Goal: Task Accomplishment & Management: Use online tool/utility

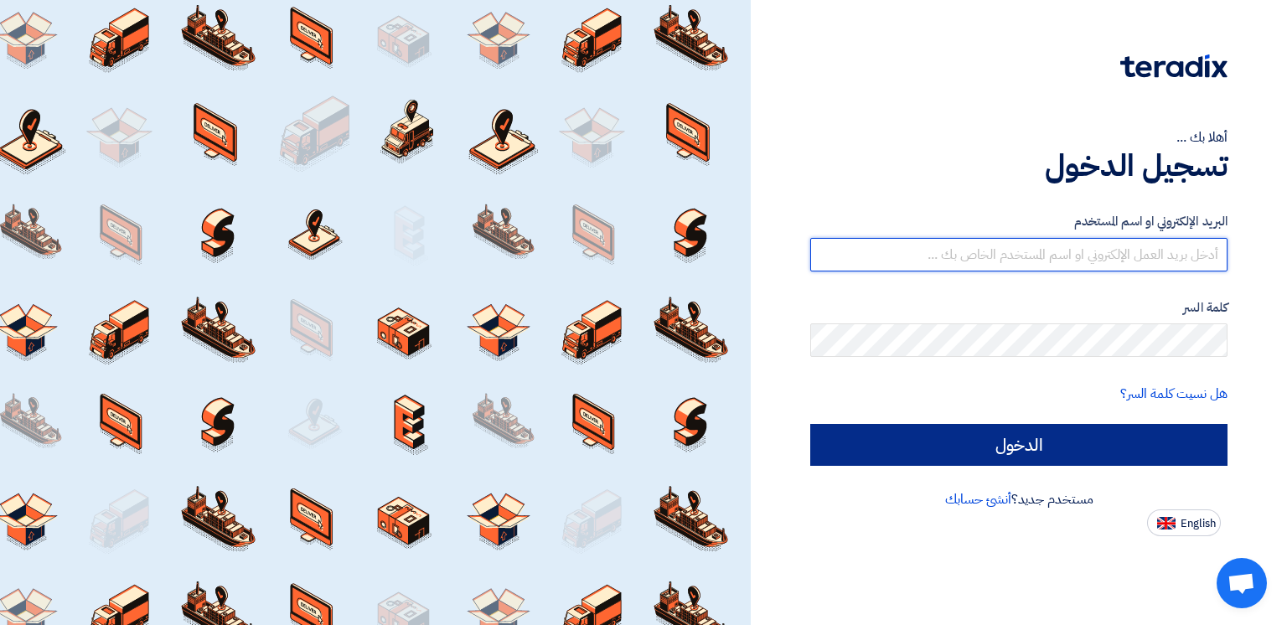
type input "[EMAIL_ADDRESS][DOMAIN_NAME]"
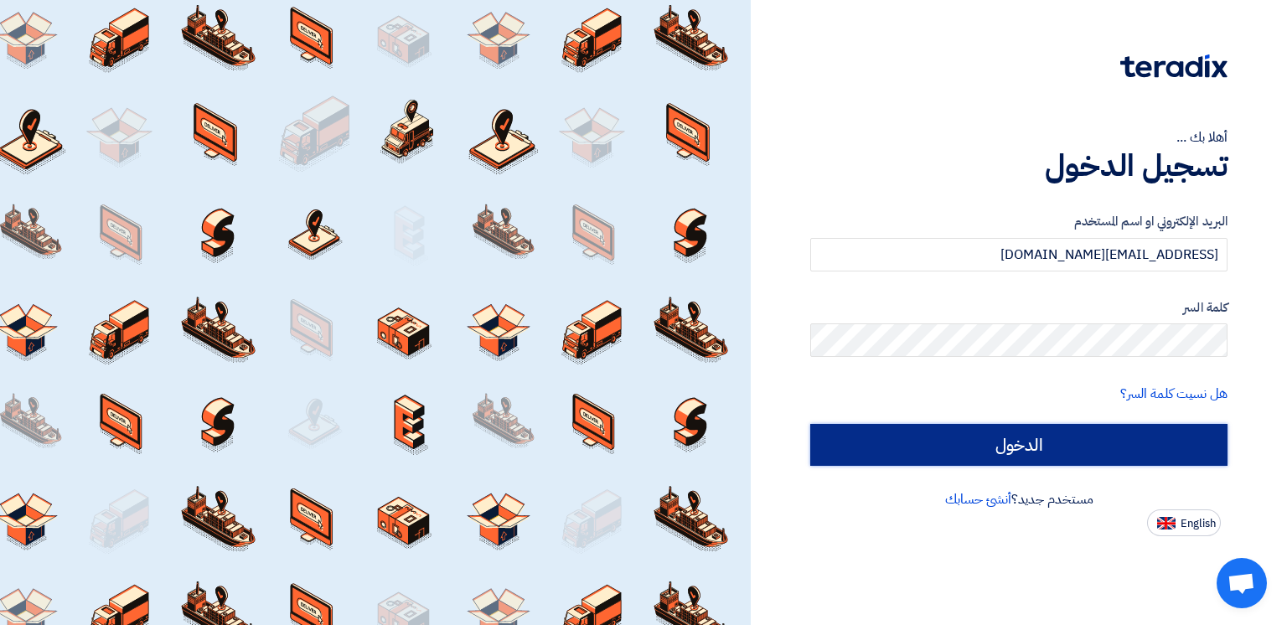
click at [997, 443] on input "الدخول" at bounding box center [1018, 445] width 417 height 42
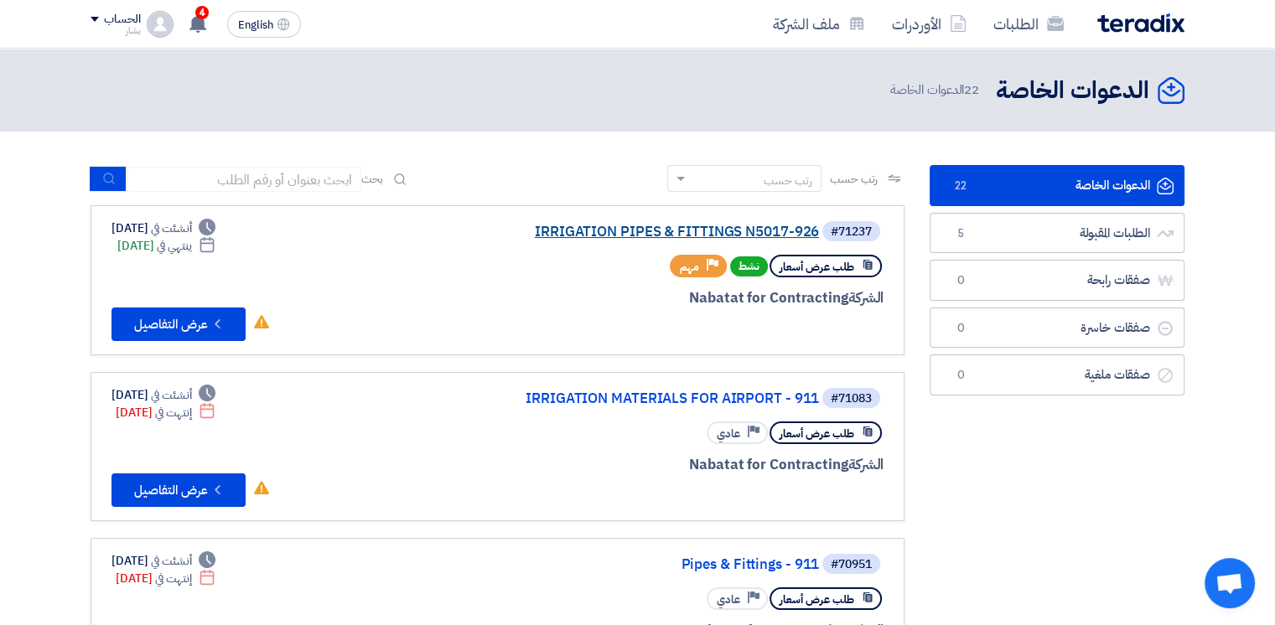
click at [576, 225] on link "IRRIGATION PIPES & FITTINGS N5017-926" at bounding box center [651, 232] width 335 height 15
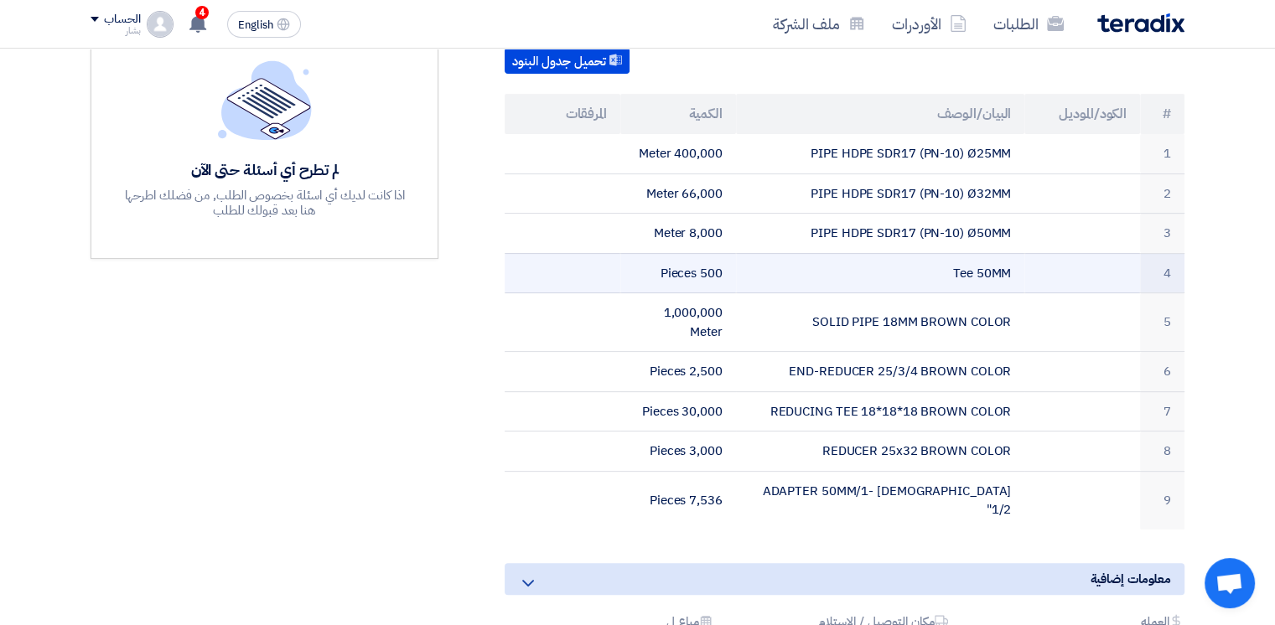
scroll to position [503, 0]
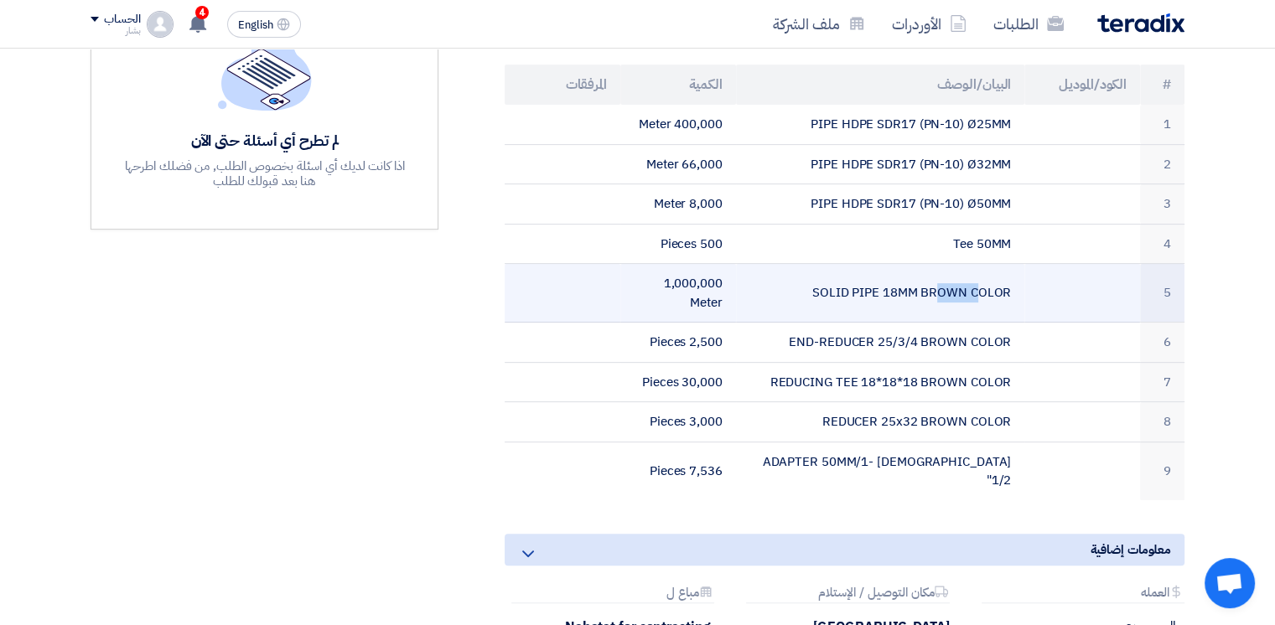
drag, startPoint x: 821, startPoint y: 287, endPoint x: 855, endPoint y: 284, distance: 33.7
click at [855, 284] on td "SOLID PIPE 18MM BROWN COLOR" at bounding box center [880, 293] width 289 height 59
drag, startPoint x: 817, startPoint y: 285, endPoint x: 1016, endPoint y: 283, distance: 198.6
click at [1016, 283] on td "SOLID PIPE 18MM BROWN COLOR" at bounding box center [880, 293] width 289 height 59
copy td "SOLID PIPE 18MM BROWN COLOR"
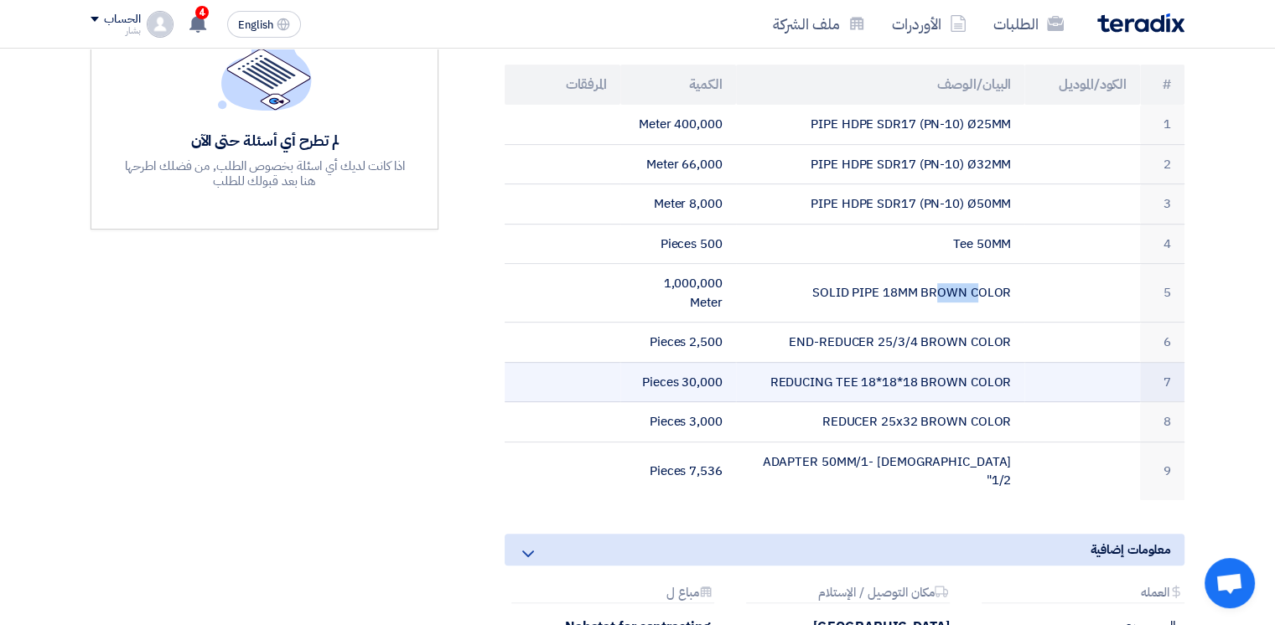
drag, startPoint x: 774, startPoint y: 371, endPoint x: 1018, endPoint y: 363, distance: 244.0
click at [1018, 363] on td "REDUCING TEE 18*18*18 BROWN COLOR" at bounding box center [880, 382] width 289 height 40
copy td "REDUCING TEE 18*18*18 BROWN COLOR"
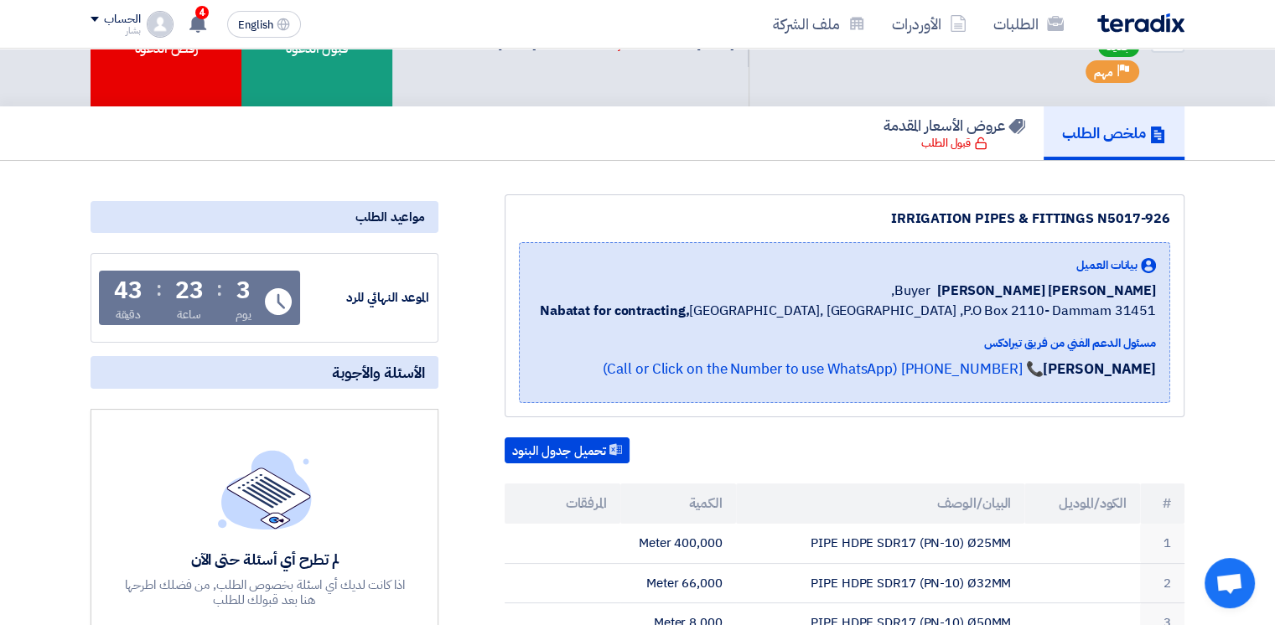
scroll to position [0, 0]
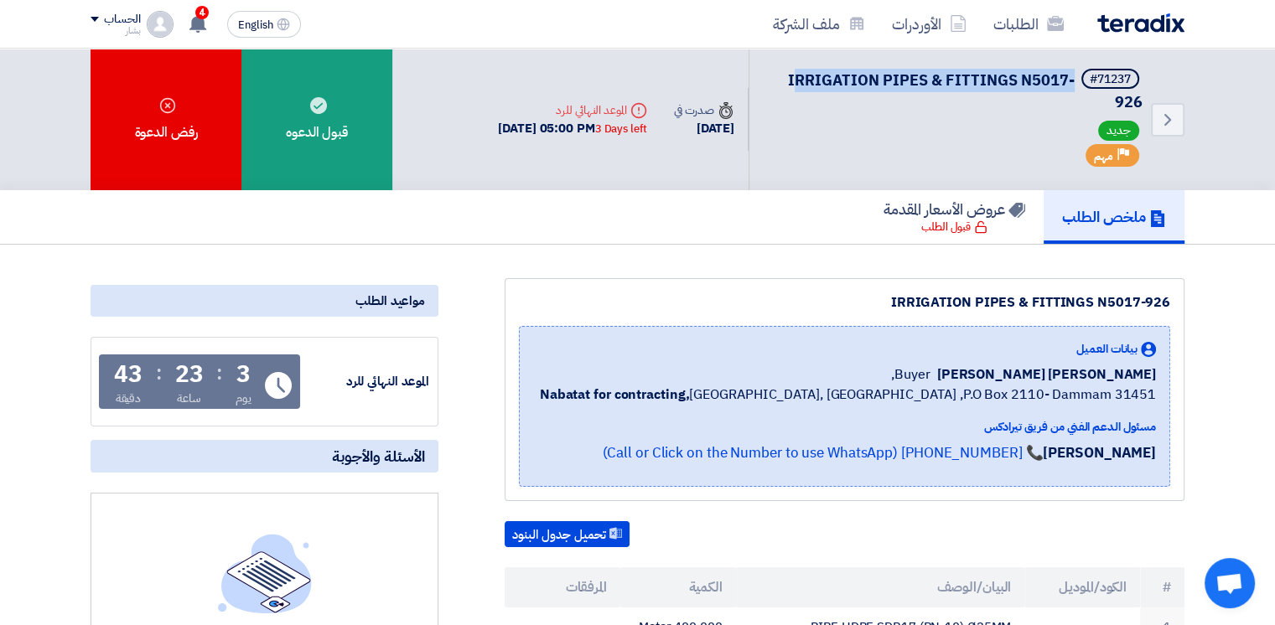
drag, startPoint x: 788, startPoint y: 81, endPoint x: 798, endPoint y: 76, distance: 11.2
click at [798, 76] on span "IRRIGATION PIPES & FITTINGS N5017-926" at bounding box center [965, 91] width 355 height 44
click at [790, 76] on span "IRRIGATION PIPES & FITTINGS N5017-926" at bounding box center [965, 91] width 355 height 44
drag, startPoint x: 790, startPoint y: 76, endPoint x: 1037, endPoint y: 83, distance: 246.5
click at [1037, 83] on span "IRRIGATION PIPES & FITTINGS N5017-926" at bounding box center [965, 91] width 355 height 44
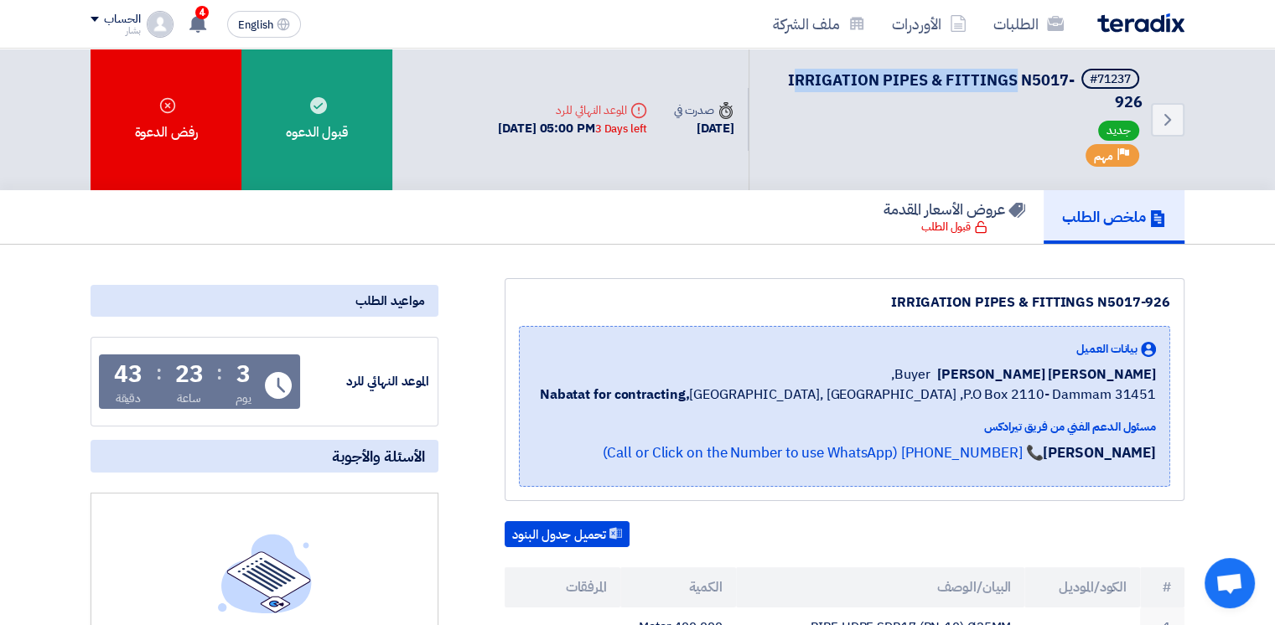
drag, startPoint x: 1012, startPoint y: 75, endPoint x: 794, endPoint y: 80, distance: 218.8
click at [794, 80] on span "IRRIGATION PIPES & FITTINGS N5017-926" at bounding box center [965, 91] width 355 height 44
copy span "RRIGATION PIPES & FITTINGS"
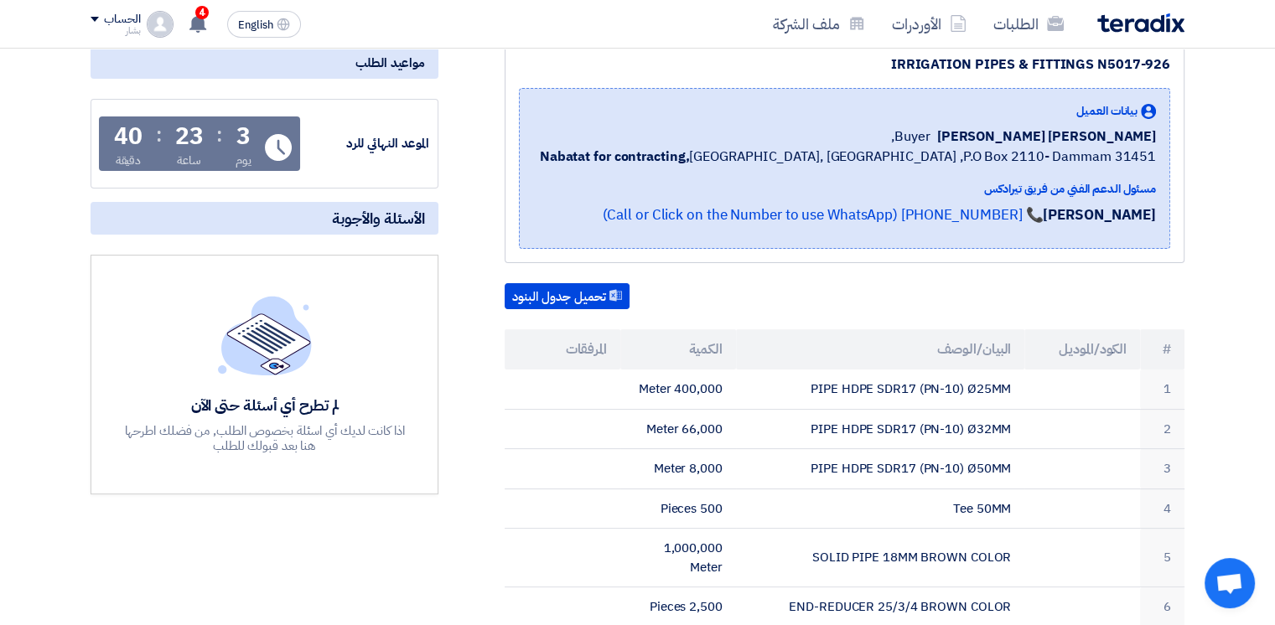
scroll to position [189, 0]
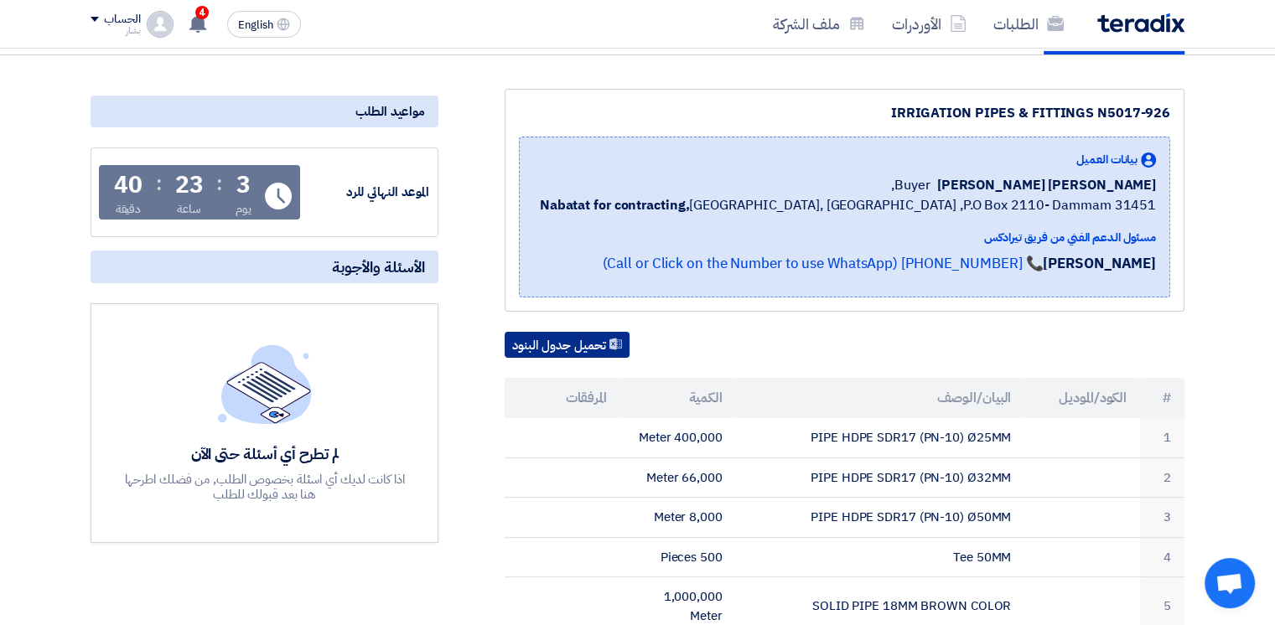
click at [582, 334] on button "تحميل جدول البنود" at bounding box center [567, 345] width 125 height 27
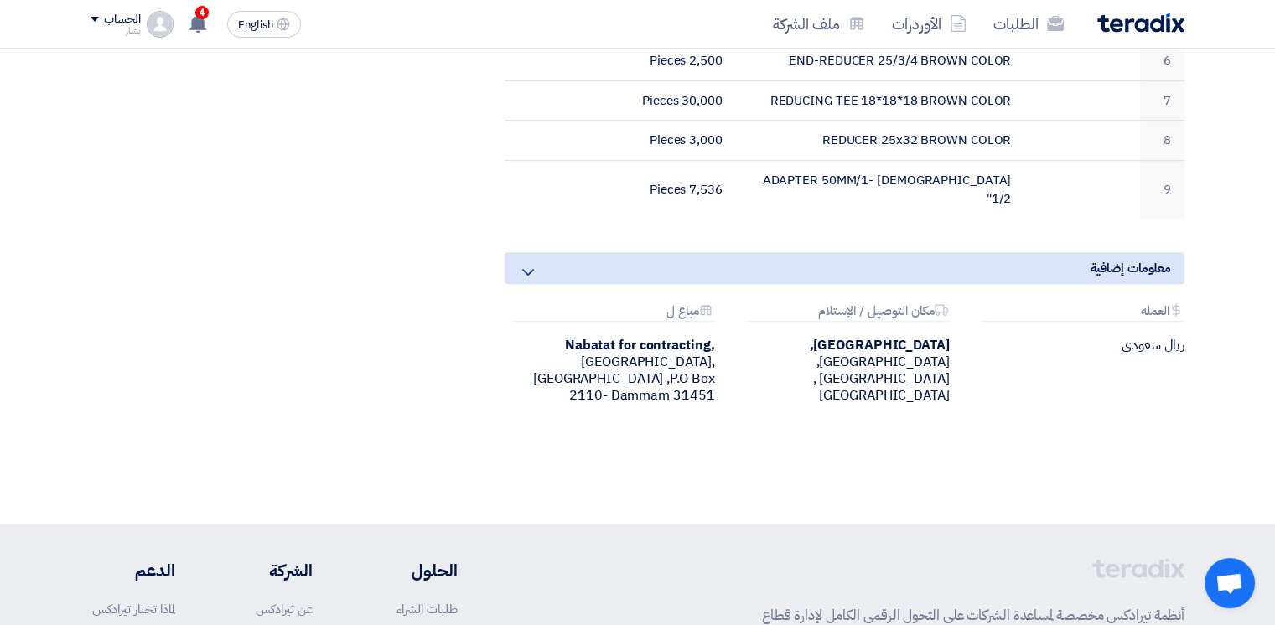
scroll to position [608, 0]
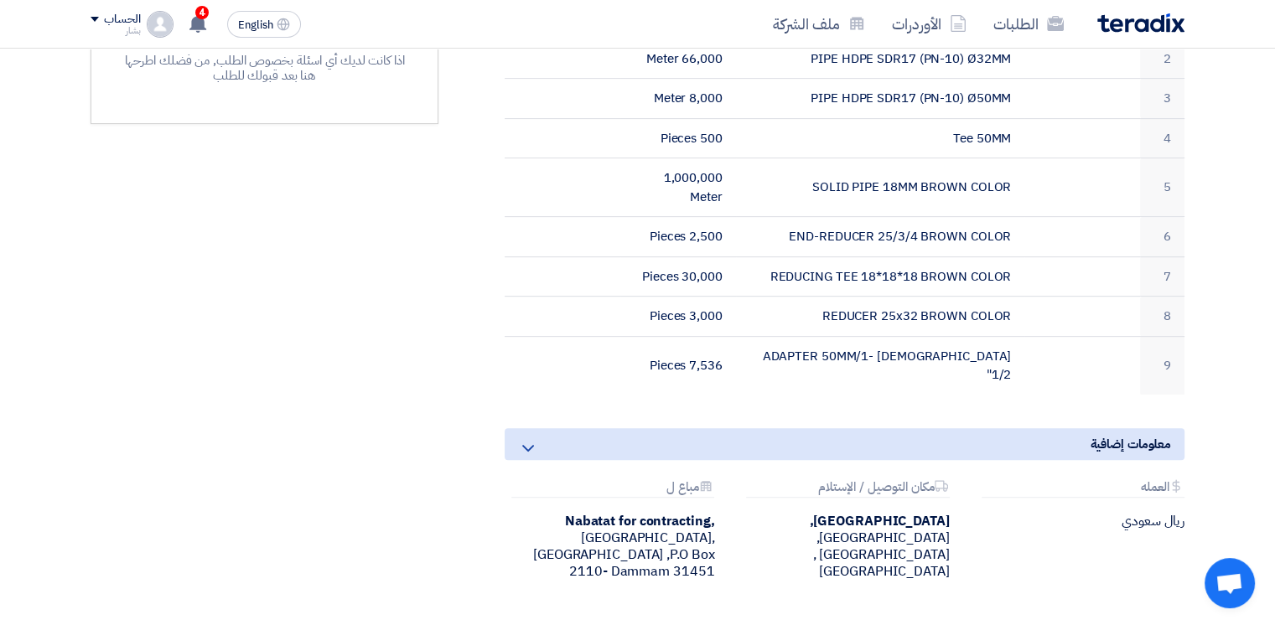
click at [518, 438] on icon at bounding box center [528, 448] width 20 height 20
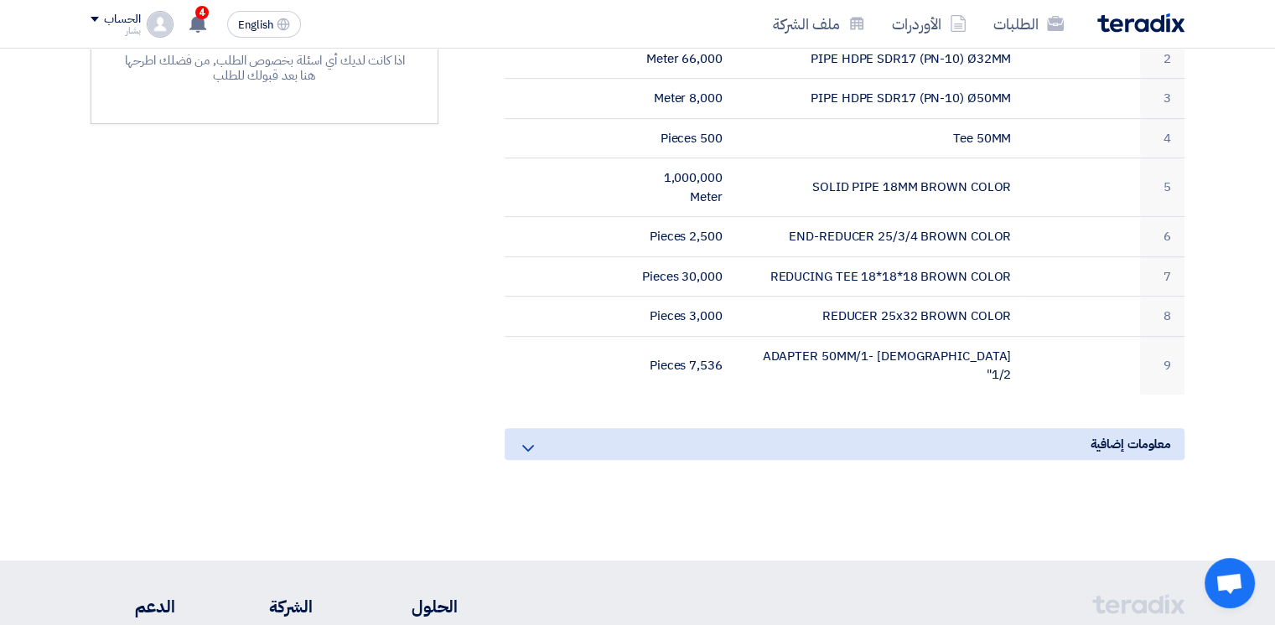
click at [518, 438] on icon at bounding box center [528, 448] width 20 height 20
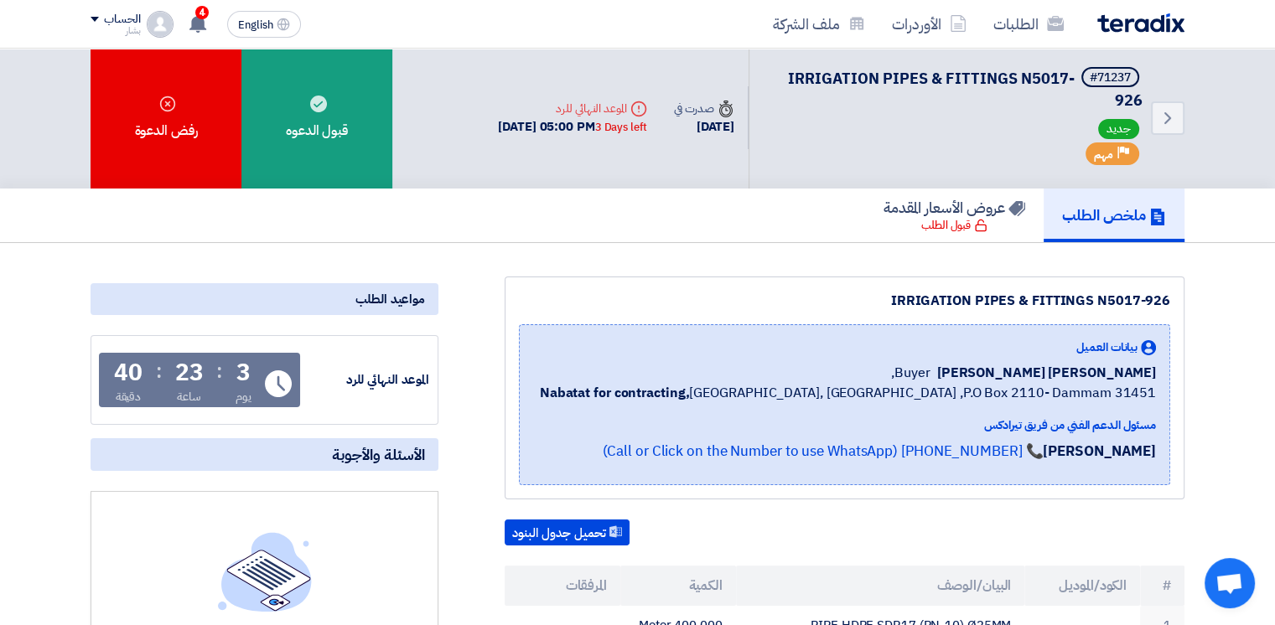
scroll to position [0, 0]
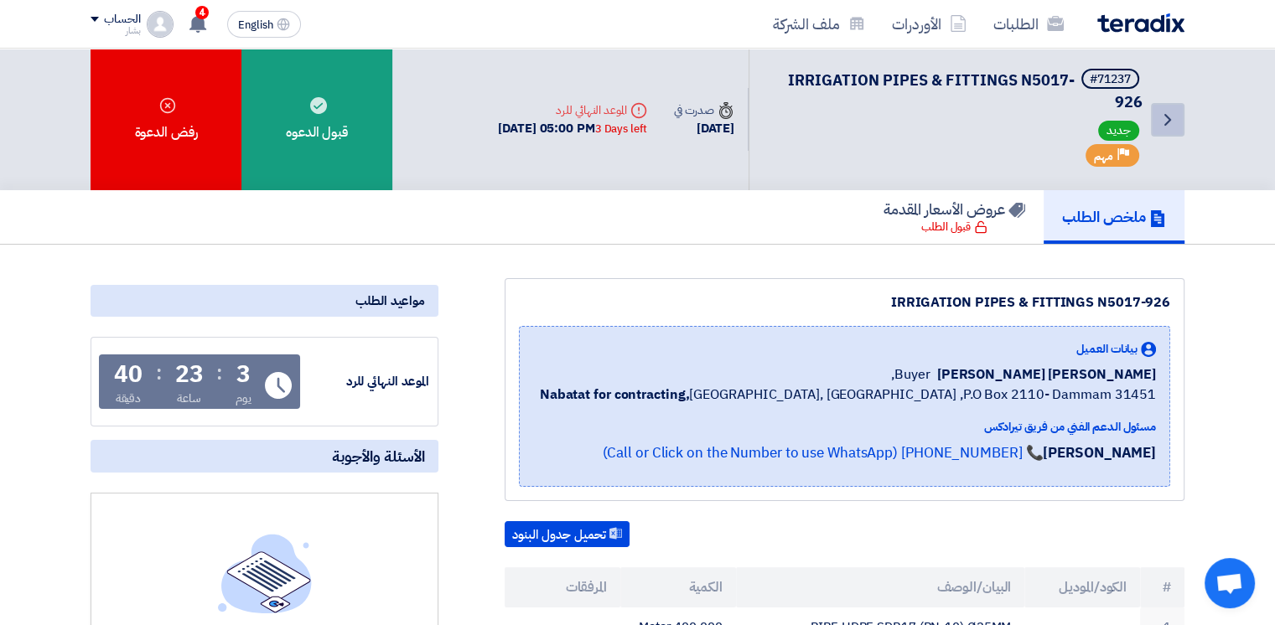
click at [1167, 121] on use at bounding box center [1167, 120] width 7 height 12
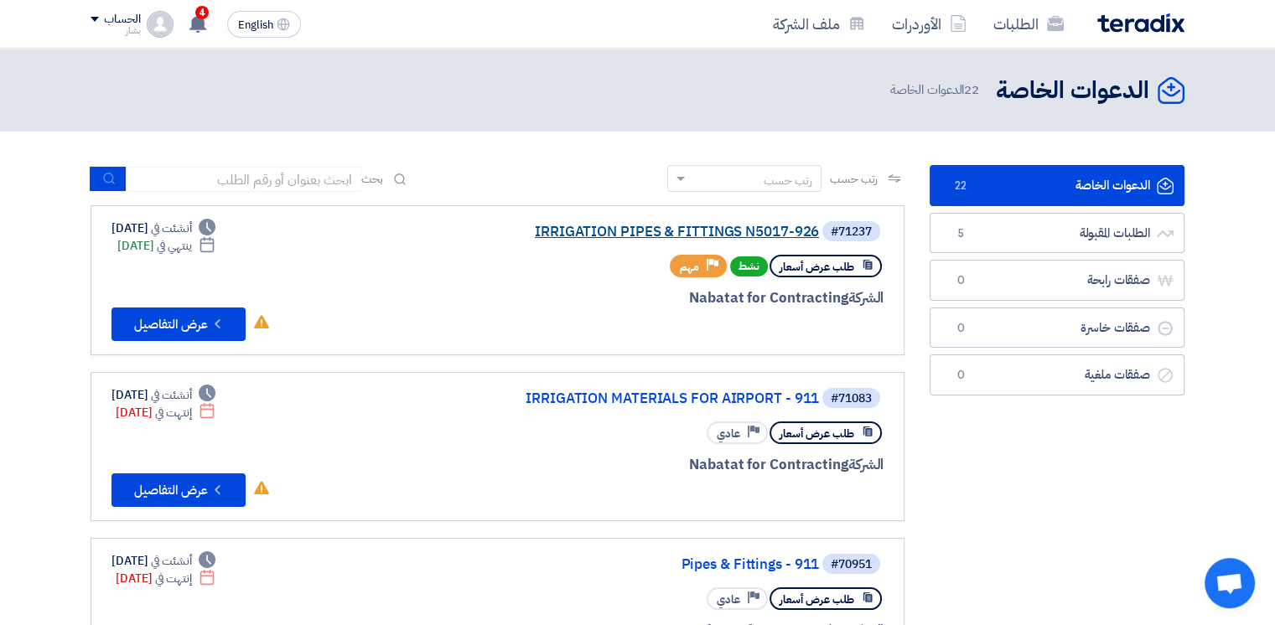
click at [715, 225] on link "IRRIGATION PIPES & FITTINGS N5017-926" at bounding box center [651, 232] width 335 height 15
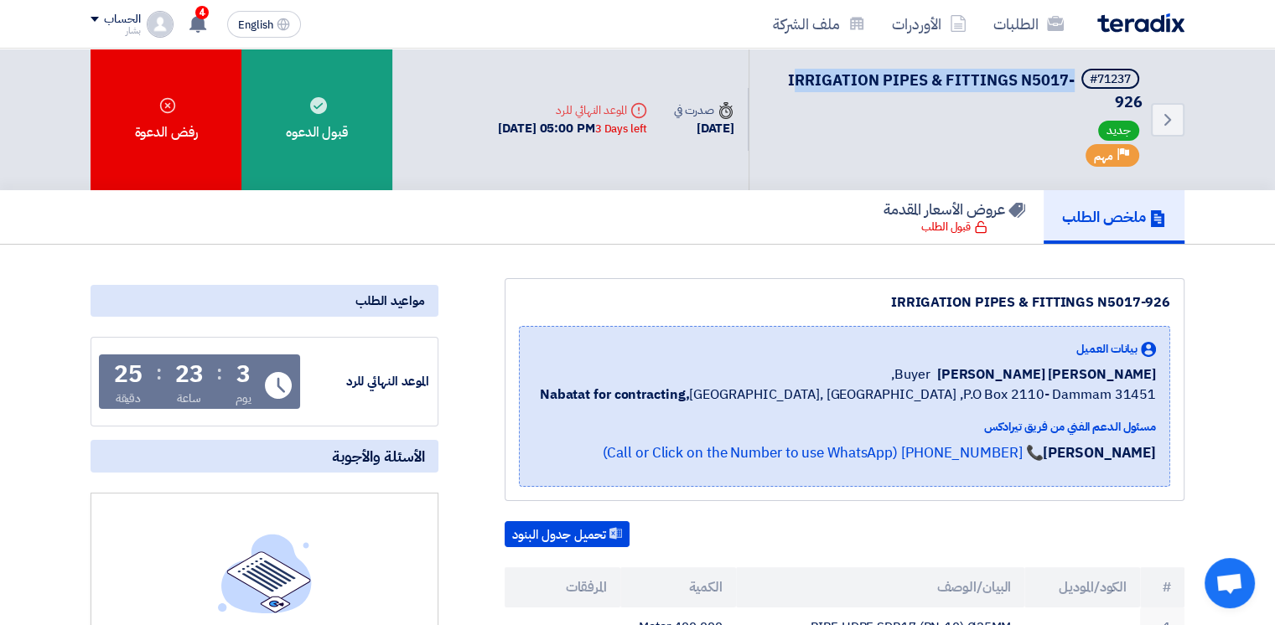
click at [798, 80] on span "IRRIGATION PIPES & FITTINGS N5017-926" at bounding box center [965, 91] width 355 height 44
click at [789, 79] on span "IRRIGATION PIPES & FITTINGS N5017-926" at bounding box center [965, 91] width 355 height 44
click at [795, 79] on span "IRRIGATION PIPES & FITTINGS N5017-926" at bounding box center [965, 91] width 355 height 44
click at [1000, 80] on span "IRRIGATION PIPES & FITTINGS N5017-926" at bounding box center [965, 91] width 355 height 44
drag, startPoint x: 1016, startPoint y: 80, endPoint x: 795, endPoint y: 79, distance: 221.3
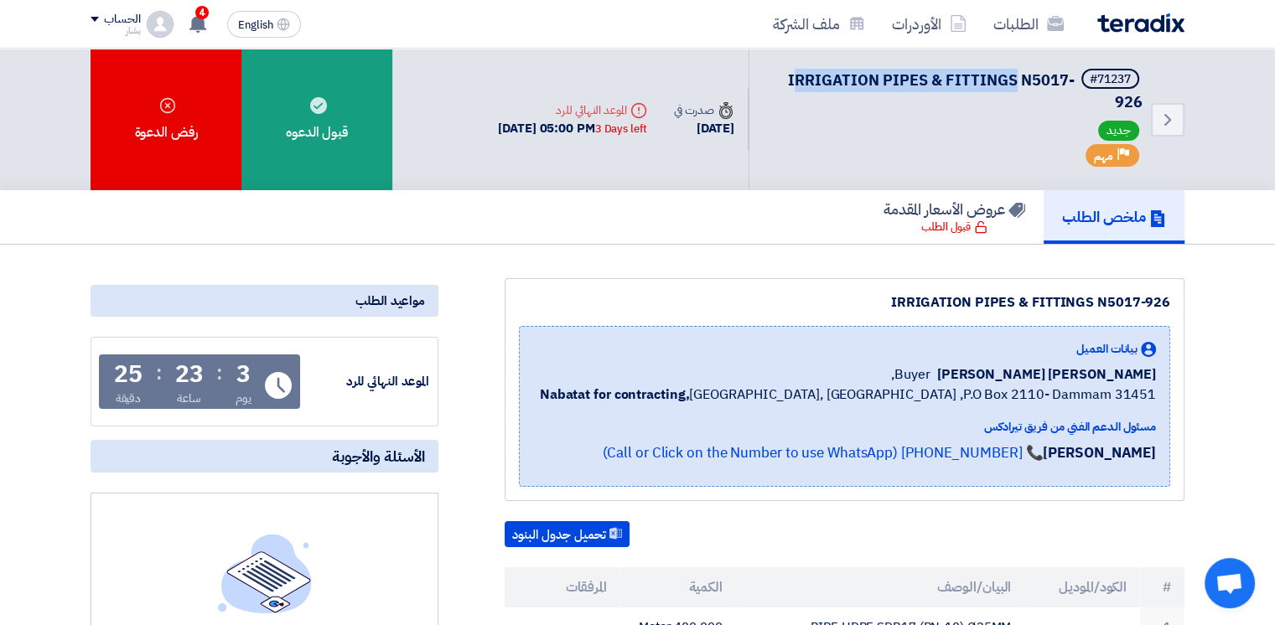
click at [795, 79] on span "IRRIGATION PIPES & FITTINGS N5017-926" at bounding box center [965, 91] width 355 height 44
copy span "RRIGATION PIPES & FITTINGS"
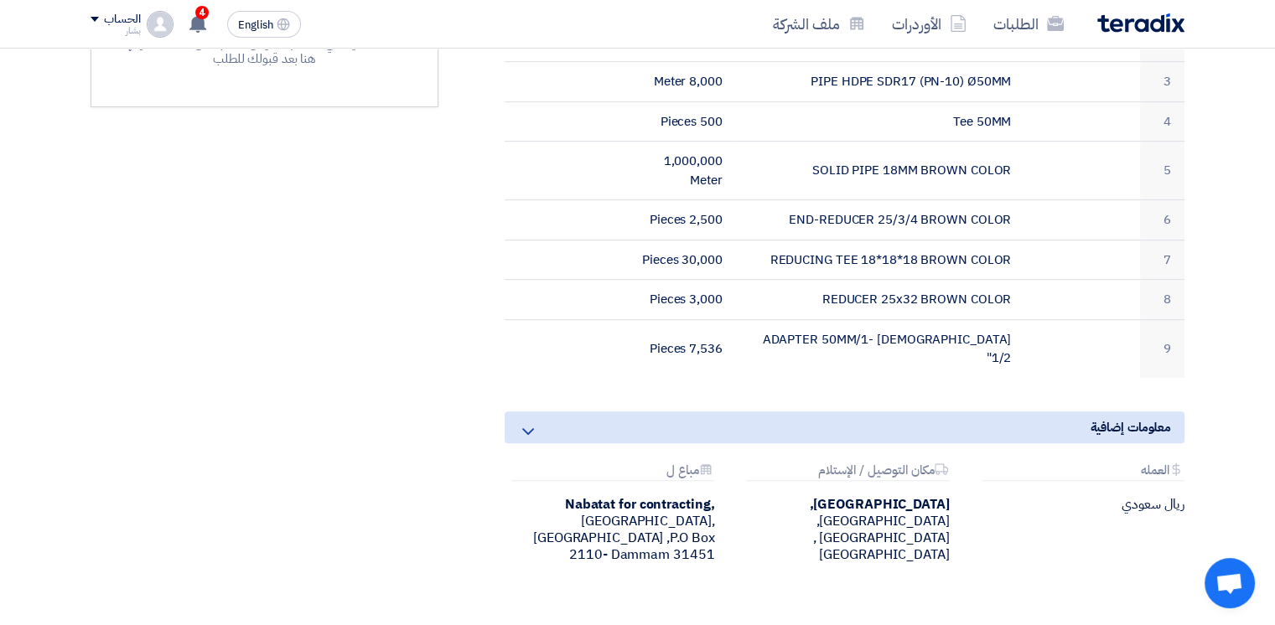
scroll to position [838, 0]
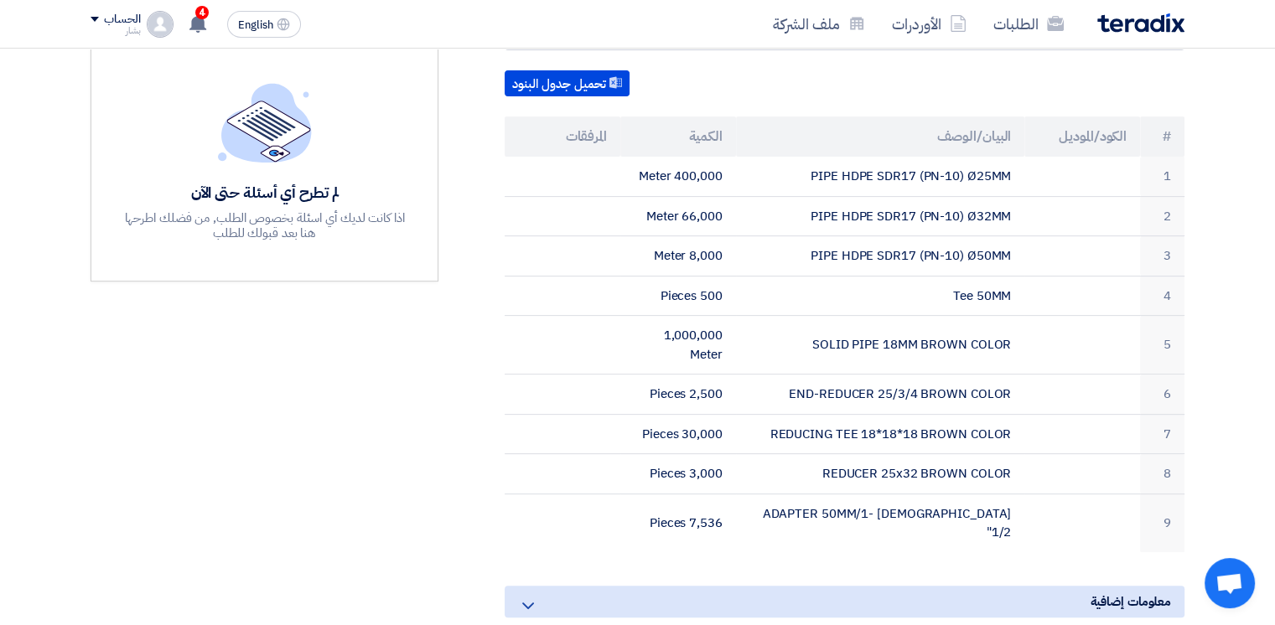
scroll to position [503, 0]
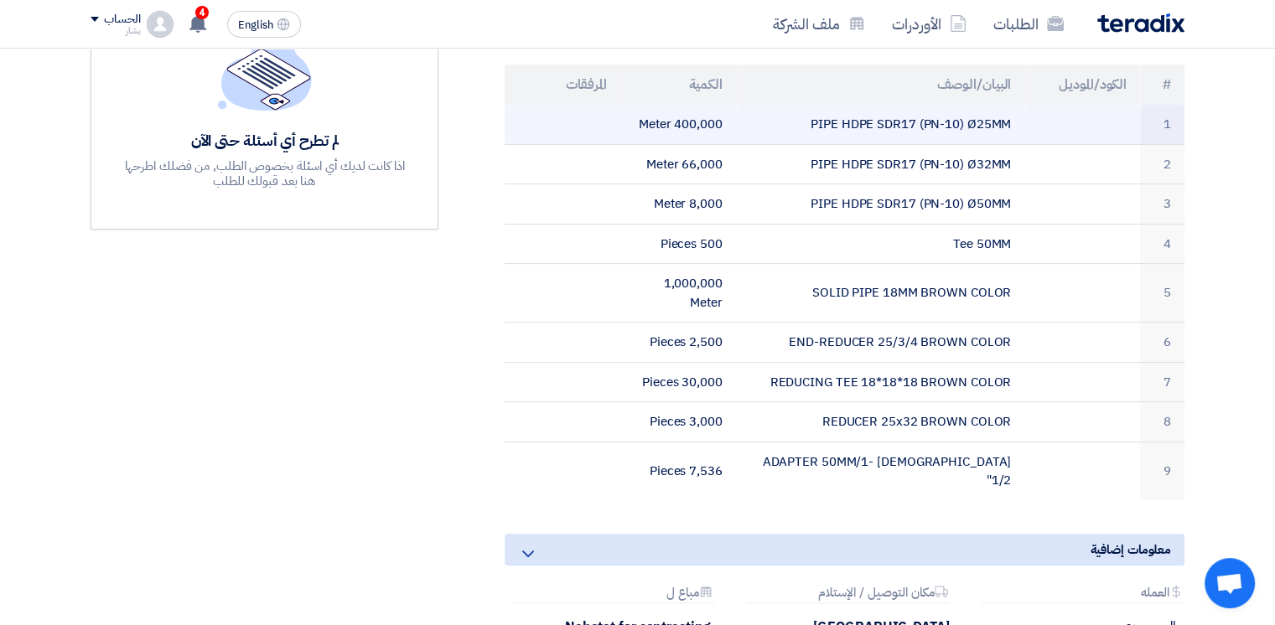
click at [914, 116] on td "PIPE HDPE SDR17 (PN-10) Ø25MM" at bounding box center [880, 124] width 289 height 39
click at [823, 117] on td "PIPE HDPE SDR17 (PN-10) Ø25MM" at bounding box center [880, 124] width 289 height 39
click at [631, 106] on td "400,000 Meter" at bounding box center [678, 124] width 116 height 39
drag, startPoint x: 616, startPoint y: 125, endPoint x: 654, endPoint y: 126, distance: 37.7
click at [624, 126] on tr "1 PIPE HDPE SDR17 (PN-10) Ø25MM 400,000 Meter" at bounding box center [845, 124] width 680 height 39
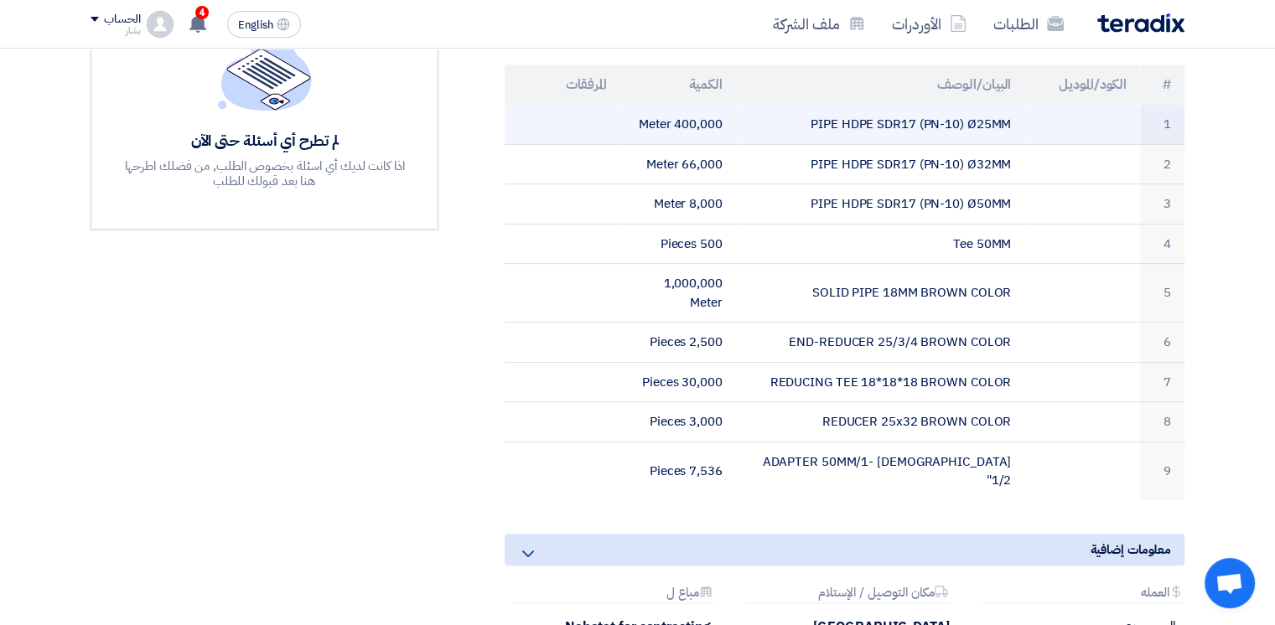
drag, startPoint x: 902, startPoint y: 126, endPoint x: 967, endPoint y: 125, distance: 65.4
click at [904, 126] on td "PIPE HDPE SDR17 (PN-10) Ø25MM" at bounding box center [880, 124] width 289 height 39
click at [967, 125] on td "PIPE HDPE SDR17 (PN-10) Ø25MM" at bounding box center [880, 124] width 289 height 39
click at [1003, 131] on td "PIPE HDPE SDR17 (PN-10) Ø25MM" at bounding box center [880, 124] width 289 height 39
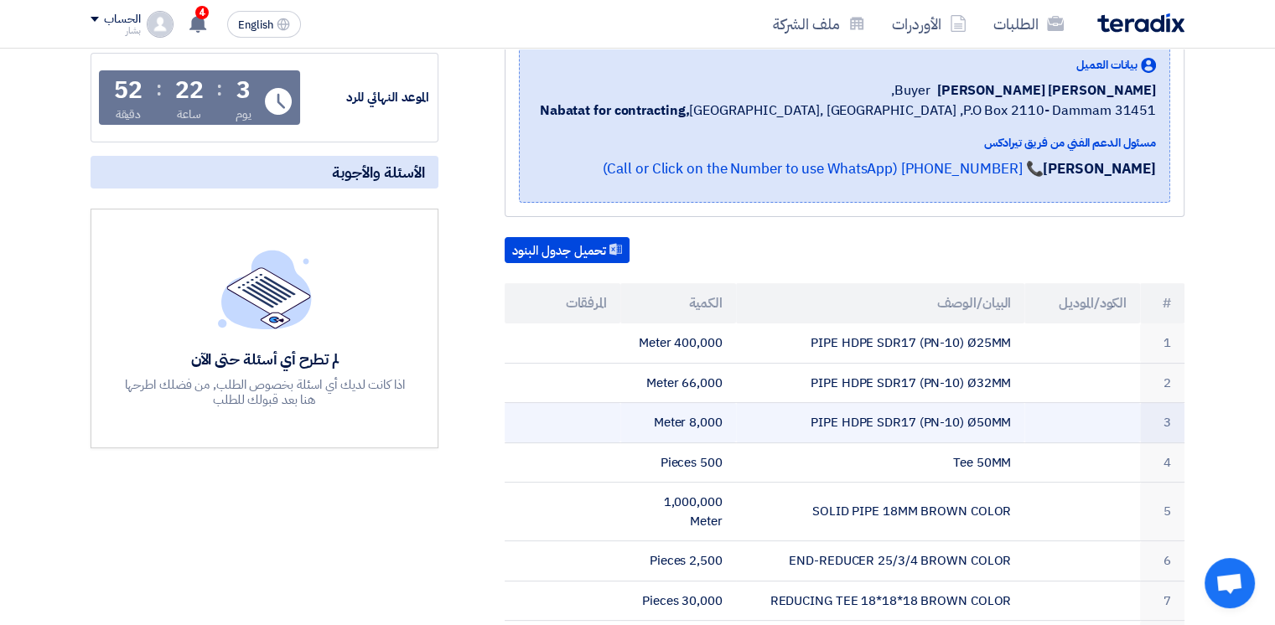
scroll to position [0, 0]
